Goal: Transaction & Acquisition: Purchase product/service

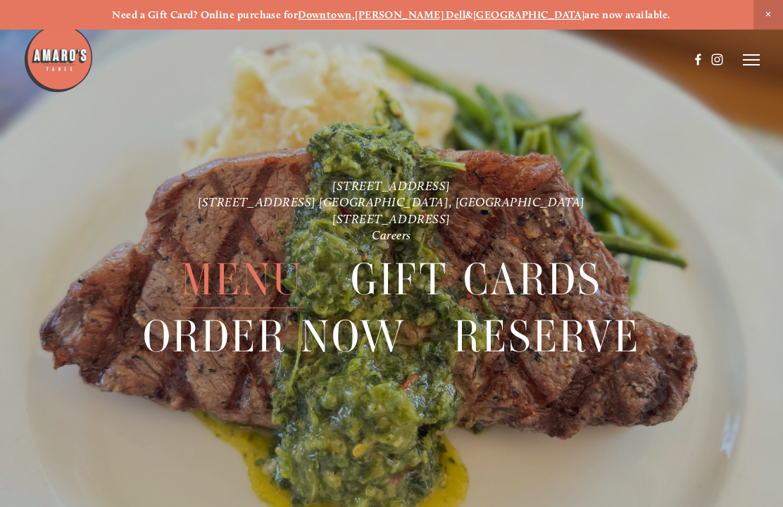
click at [304, 335] on span "Order Now" at bounding box center [274, 336] width 263 height 57
click at [262, 270] on span "Menu" at bounding box center [242, 279] width 123 height 57
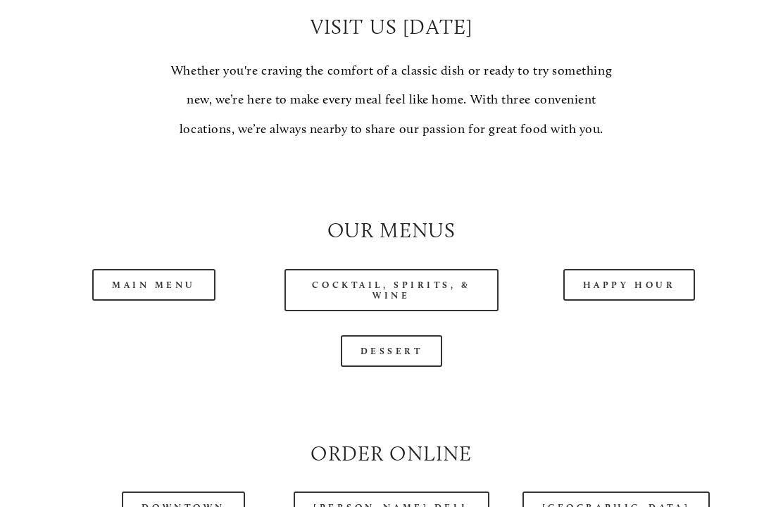
scroll to position [1068, 0]
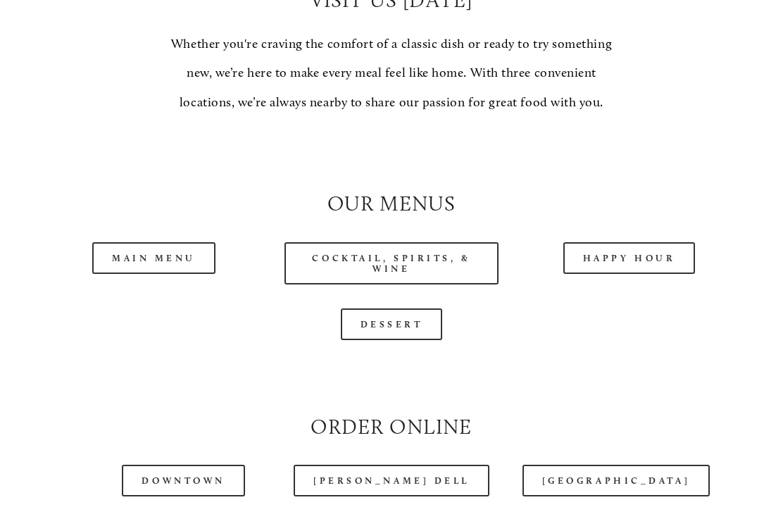
click at [167, 263] on link "Main Menu" at bounding box center [153, 259] width 123 height 32
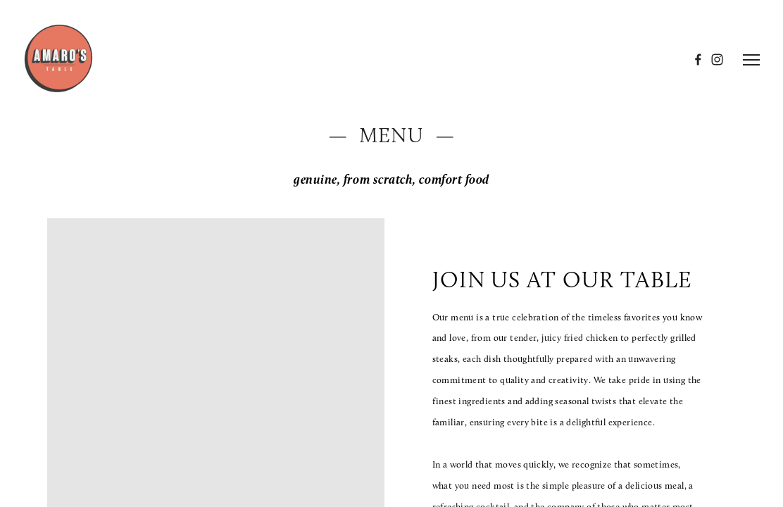
scroll to position [0, 0]
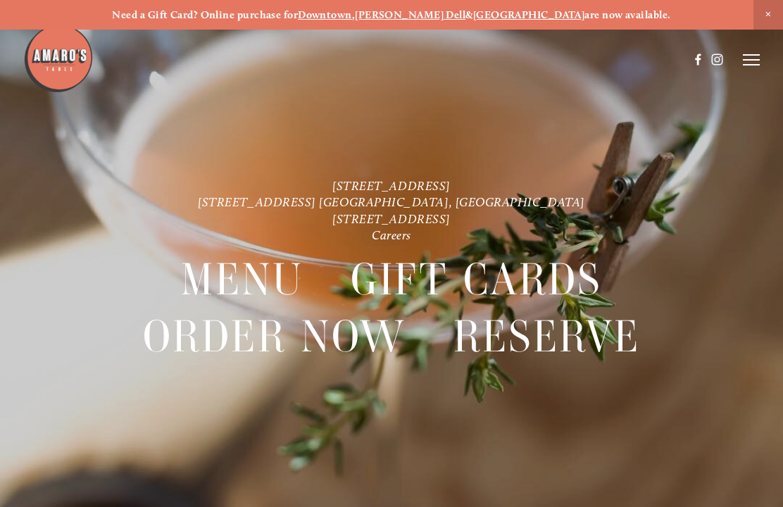
click at [301, 337] on span "Order Now" at bounding box center [274, 336] width 263 height 57
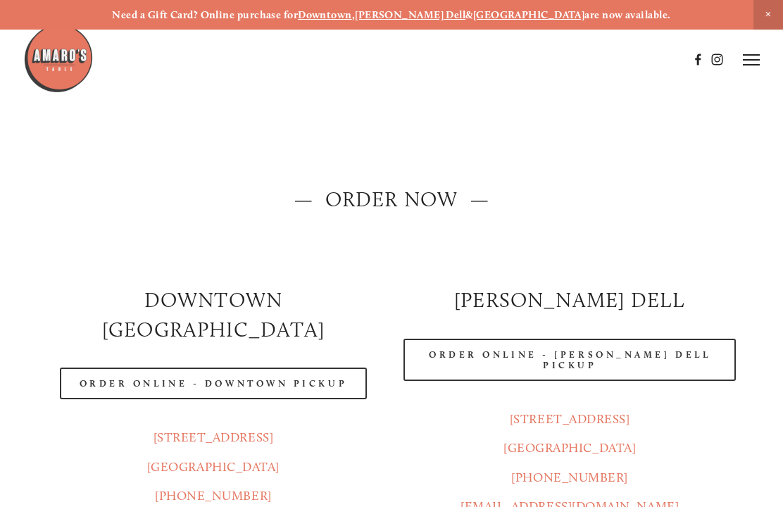
click at [258, 368] on link "Order Online - Downtown pickup" at bounding box center [214, 384] width 308 height 32
